Goal: Transaction & Acquisition: Book appointment/travel/reservation

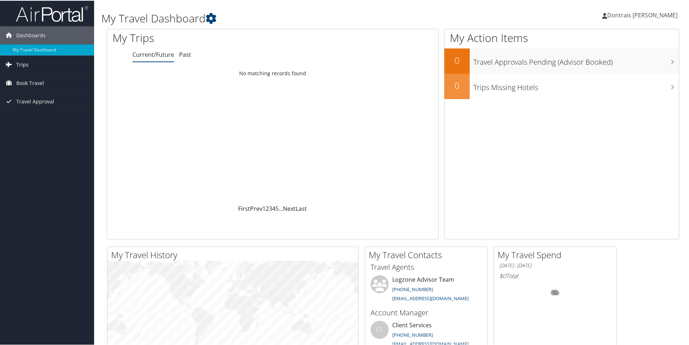
click at [30, 63] on link "Trips" at bounding box center [47, 64] width 94 height 18
click at [36, 113] on span "Book Travel" at bounding box center [30, 115] width 28 height 18
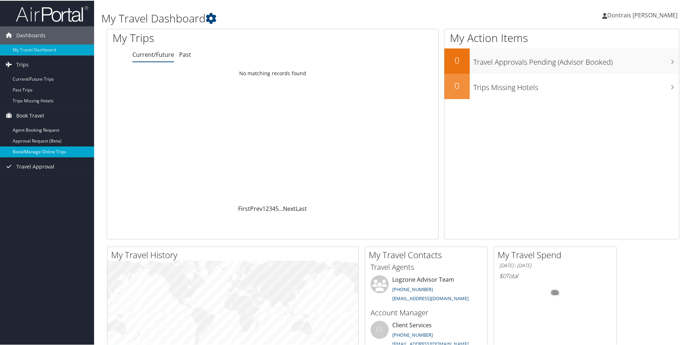
click at [39, 149] on link "Book/Manage Online Trips" at bounding box center [47, 151] width 94 height 11
